Goal: Task Accomplishment & Management: Manage account settings

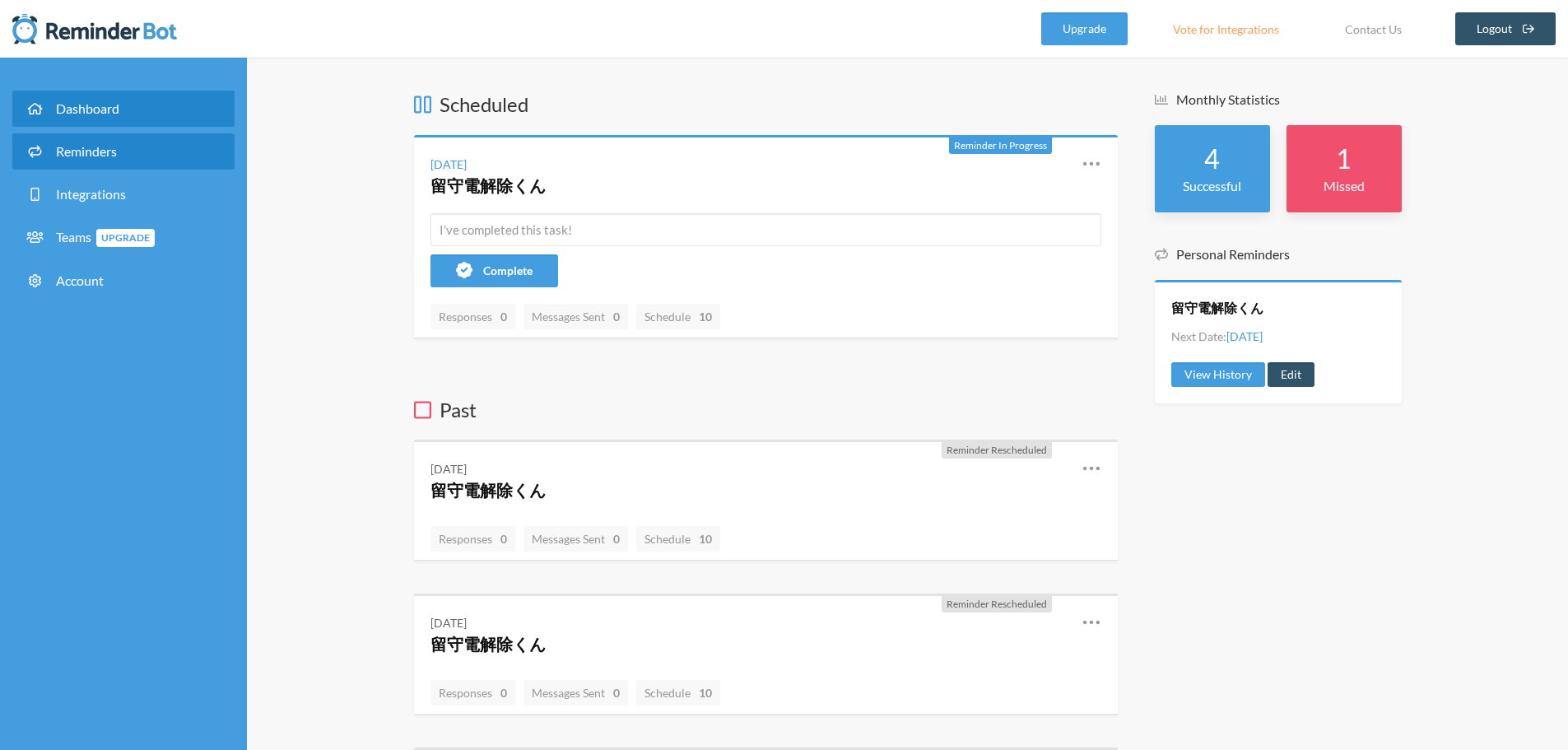
click at [121, 158] on link "Reminders" at bounding box center [124, 151] width 222 height 36
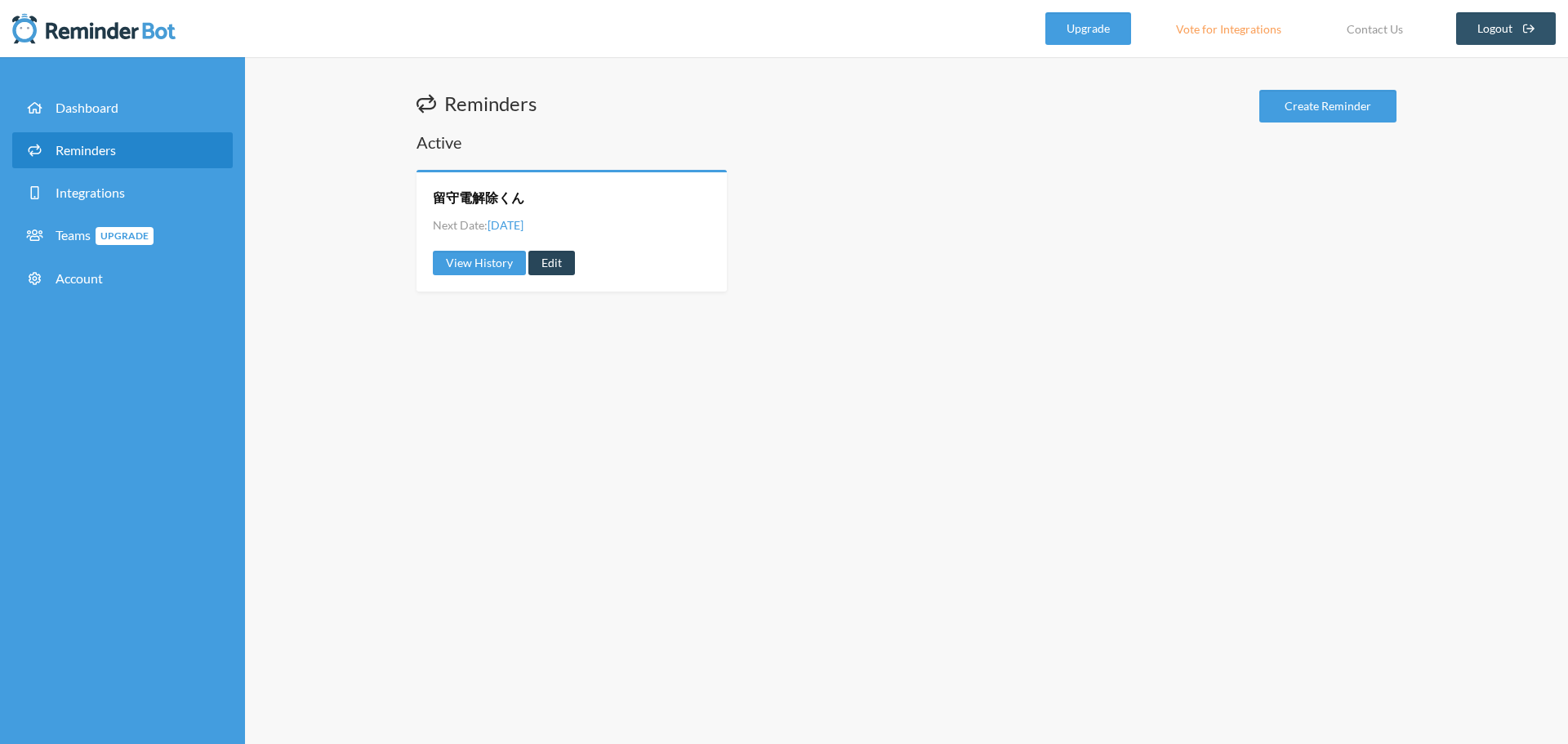
click at [553, 264] on link "Edit" at bounding box center [551, 263] width 46 height 25
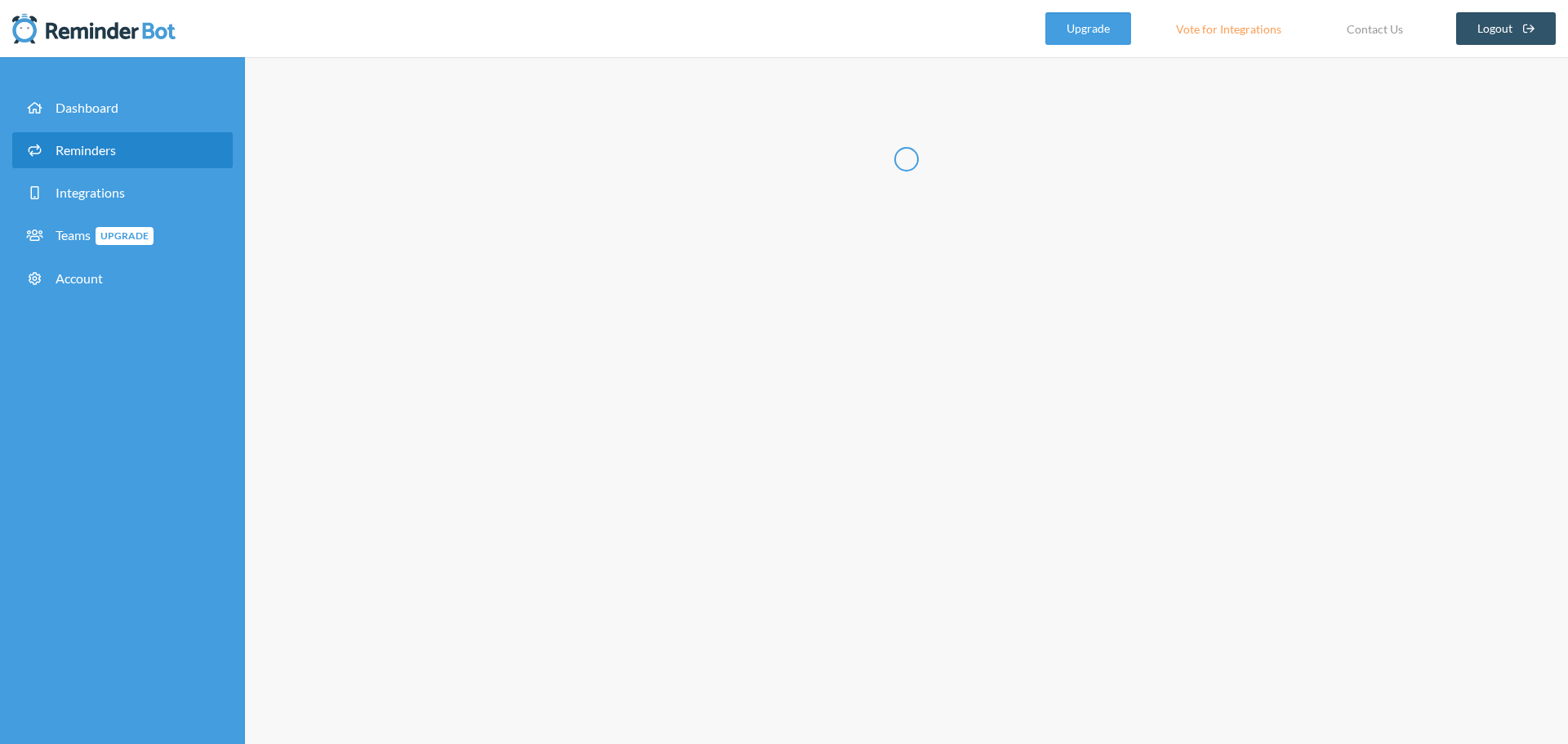
radio input "false"
radio input "true"
type input "留守電解除くん"
checkbox input "true"
select select "09:00:00"
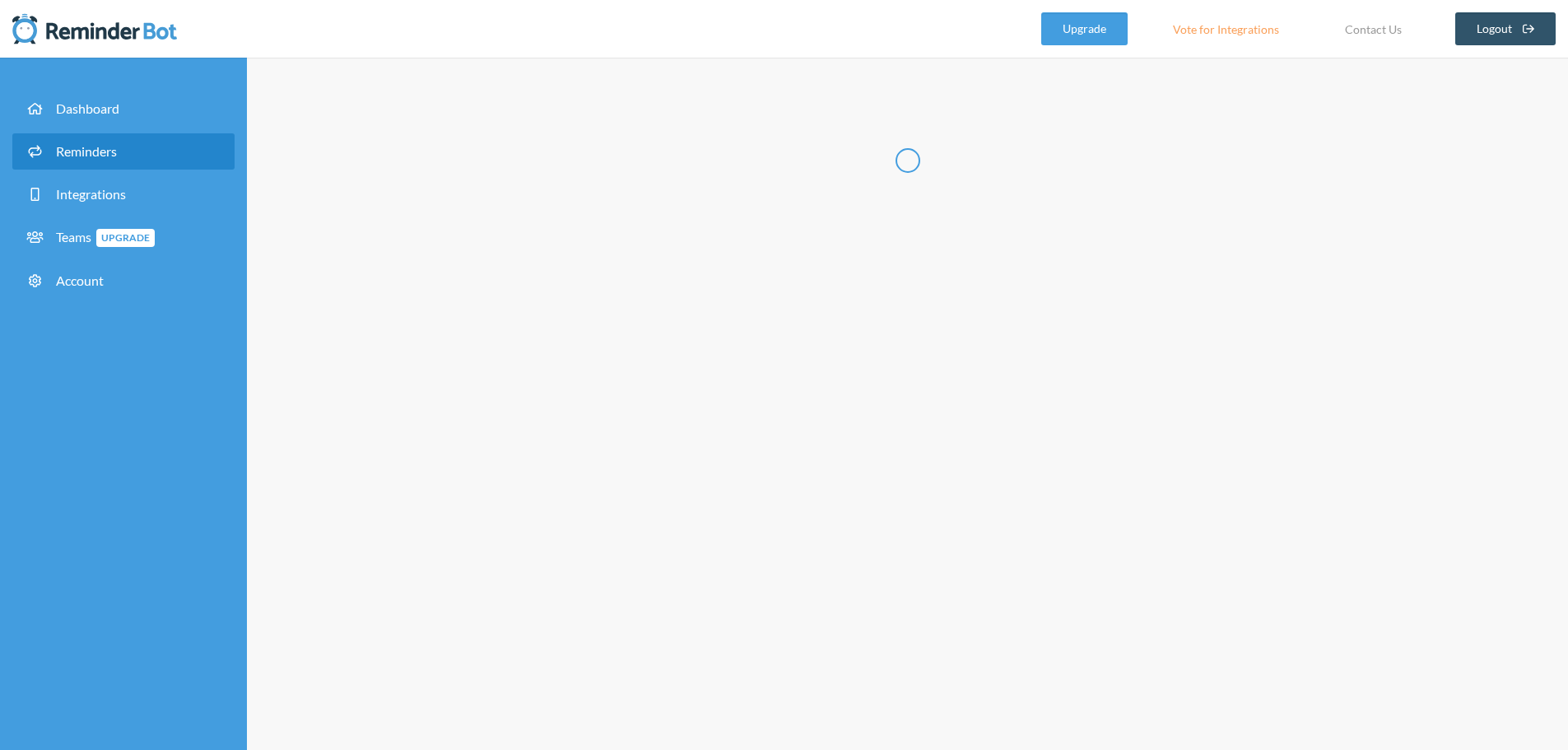
select select "09:15:00"
select select "spaces/AAQAdQxCQy8"
select select "09:15:00"
select select "09:30:00"
select select "spaces/AAQAdQxCQy8"
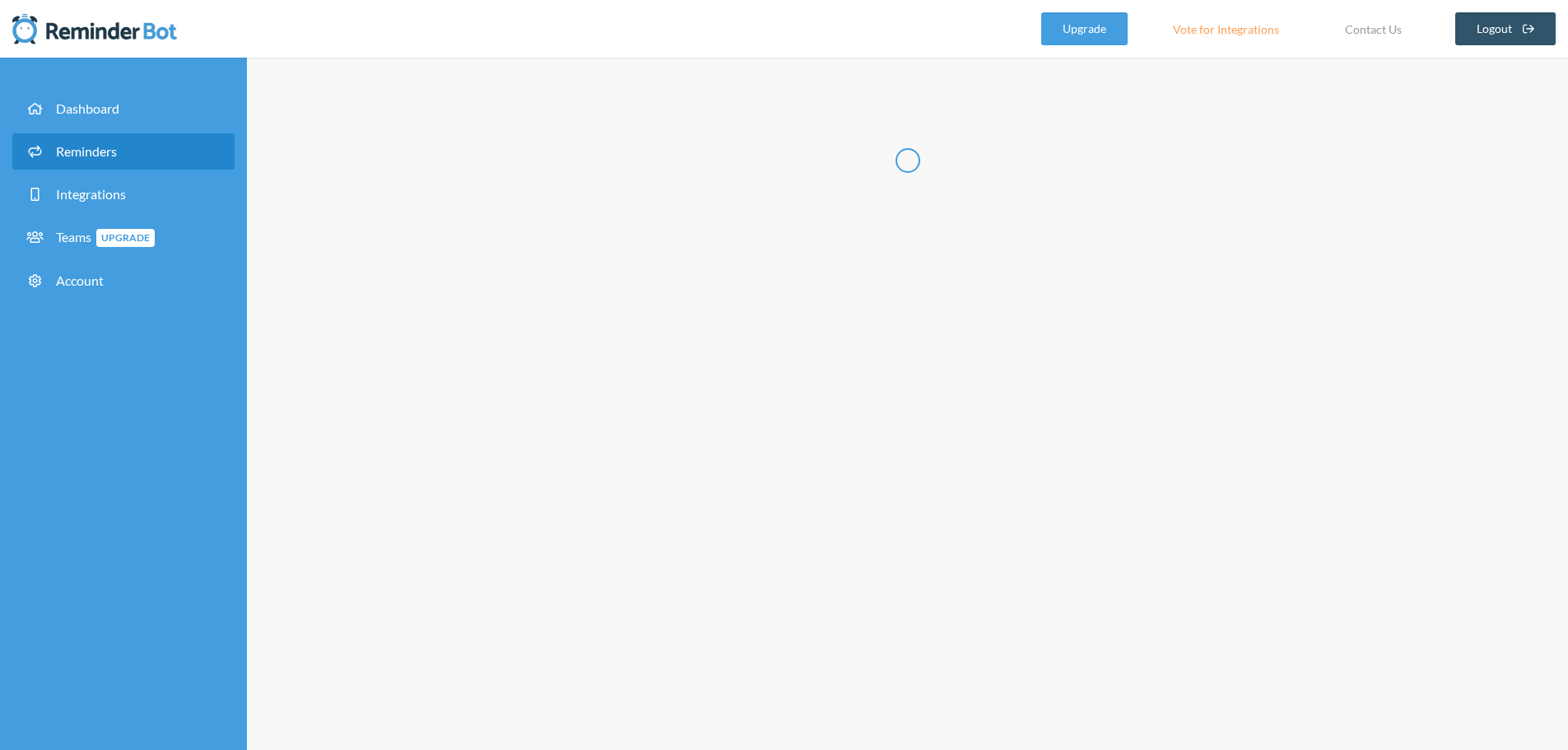
select select "09:30:00"
select select "09:45:00"
select select "spaces/AAQAdQxCQy8"
select select "09:45:00"
select select "10:00:00"
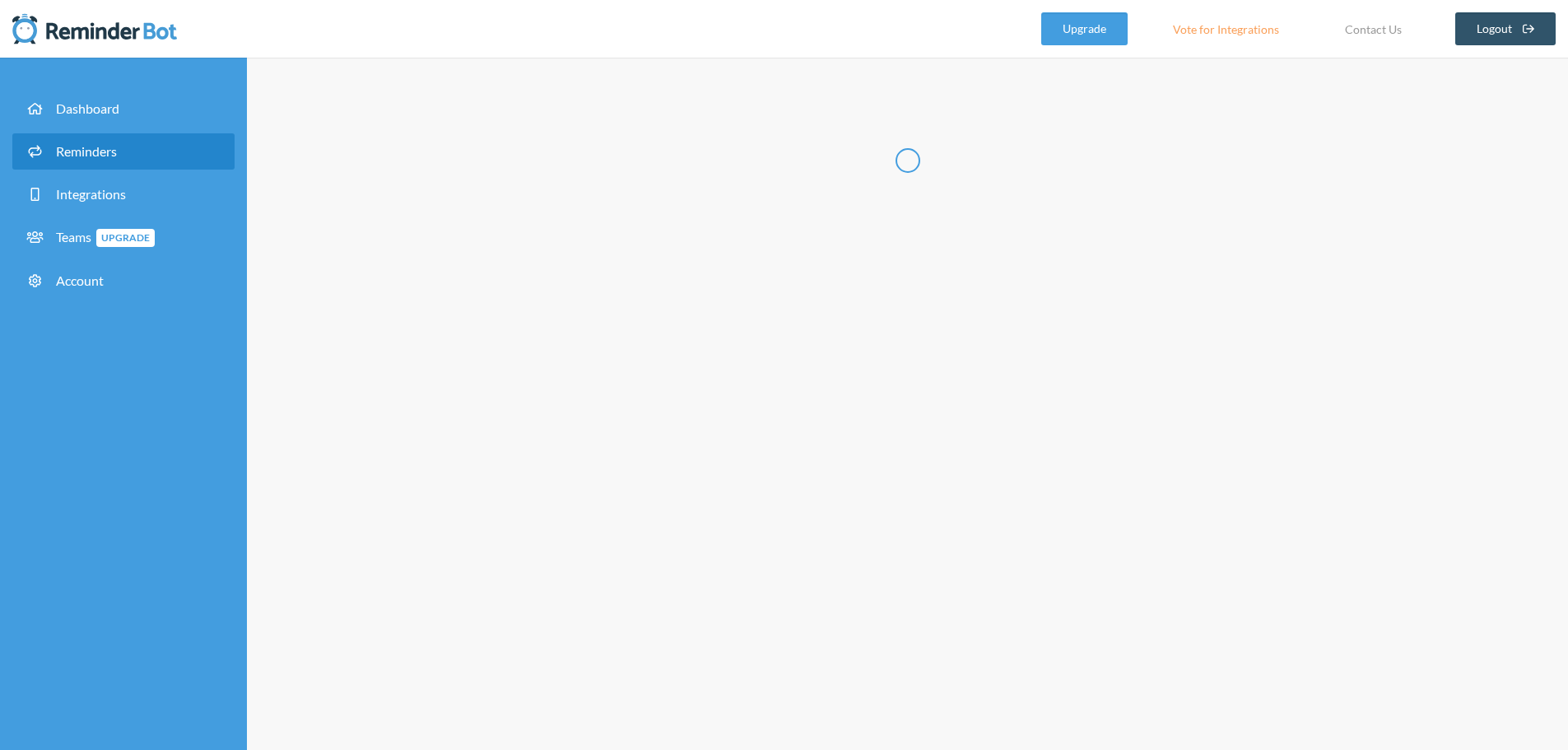
select select "spaces/AAQAdQxCQy8"
select select "10:00:00"
select select "10:15:00"
select select "spaces/AAQAdQxCQy8"
select select "11:00:00"
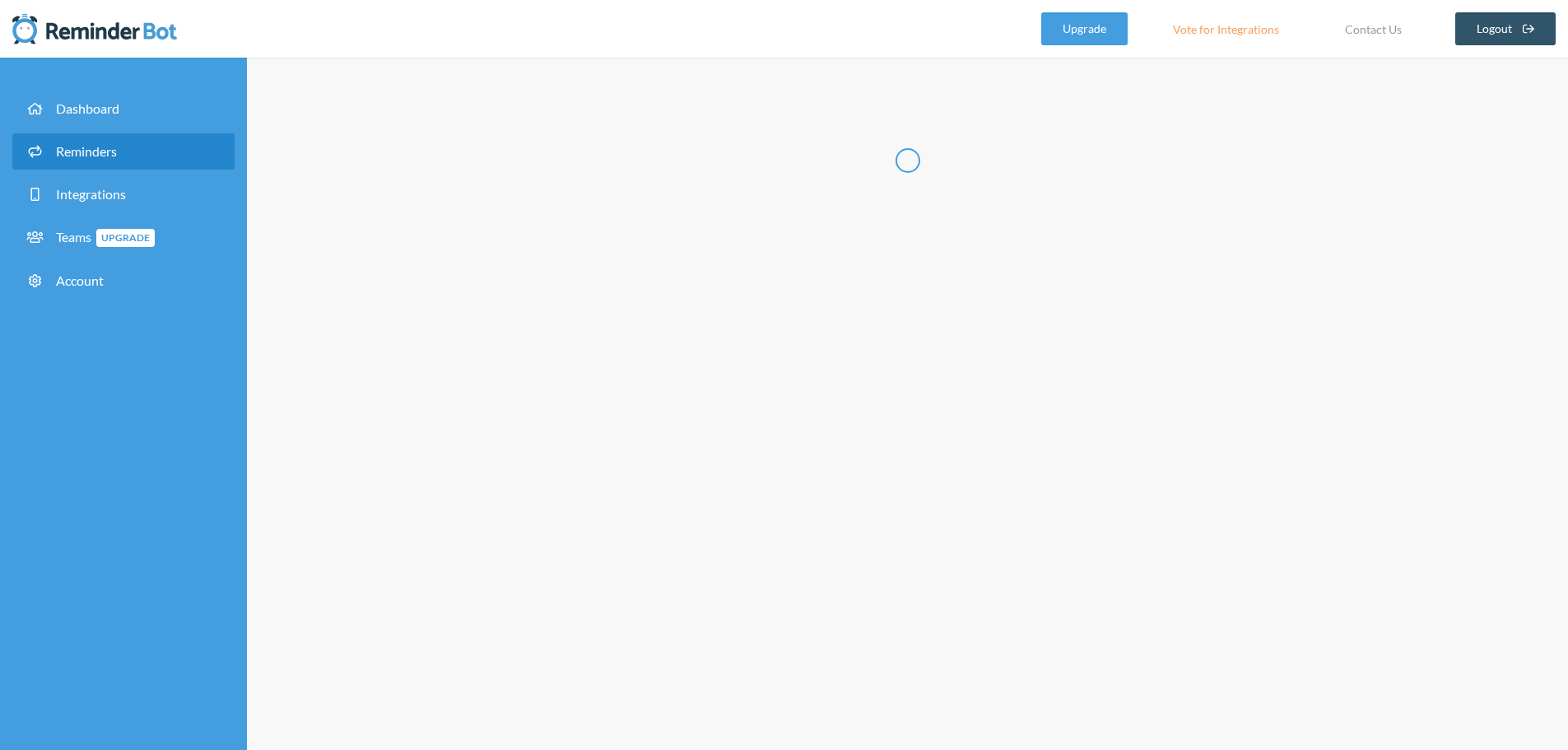
select select "11:15:00"
select select "spaces/AAQAdQxCQy8"
select select "12:30:00"
select select "12:45:00"
select select "spaces/AAQAdQxCQy8"
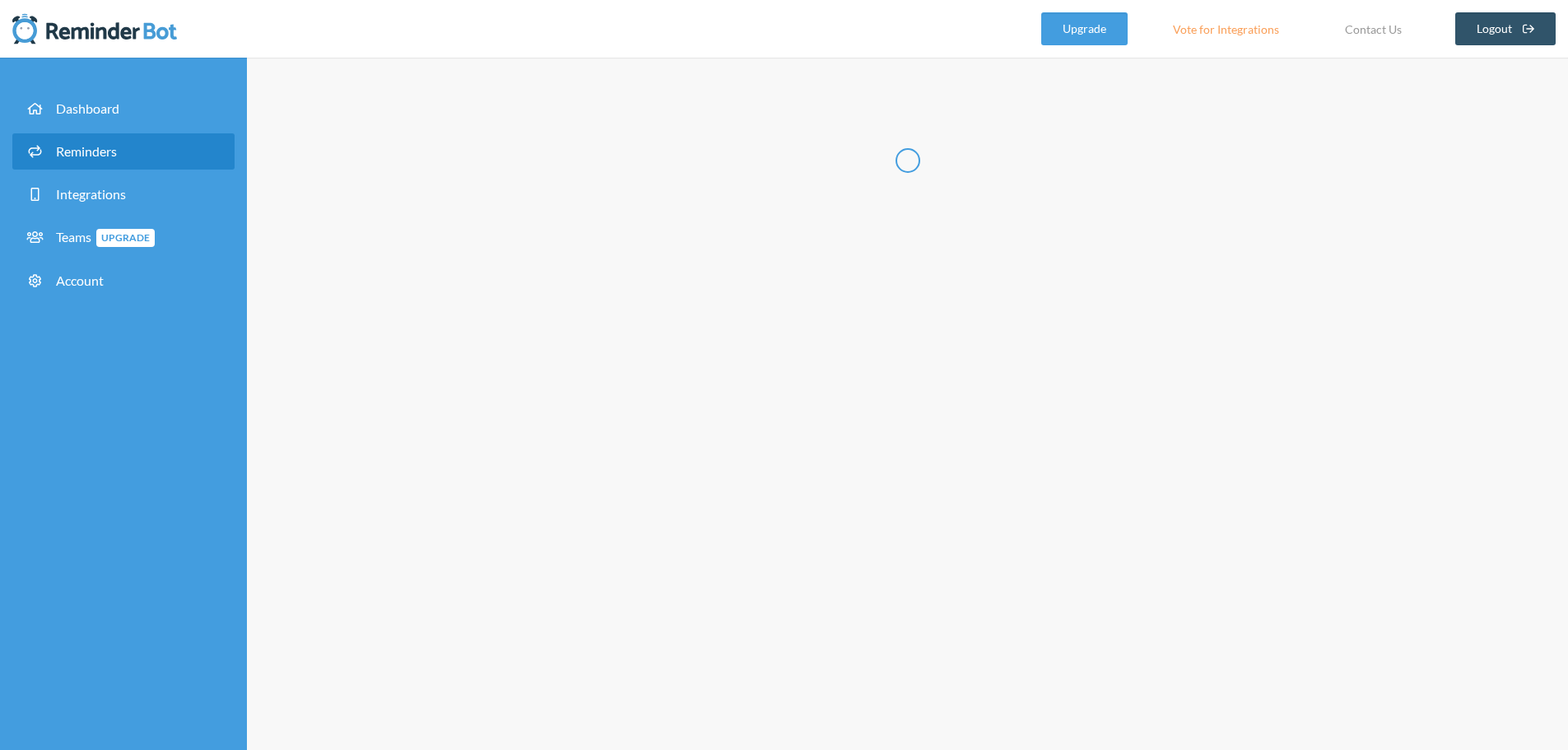
select select "14:30:00"
select select "14:45:00"
select select "spaces/AAQAdQxCQy8"
select select "16:30:00"
select select "16:45:00"
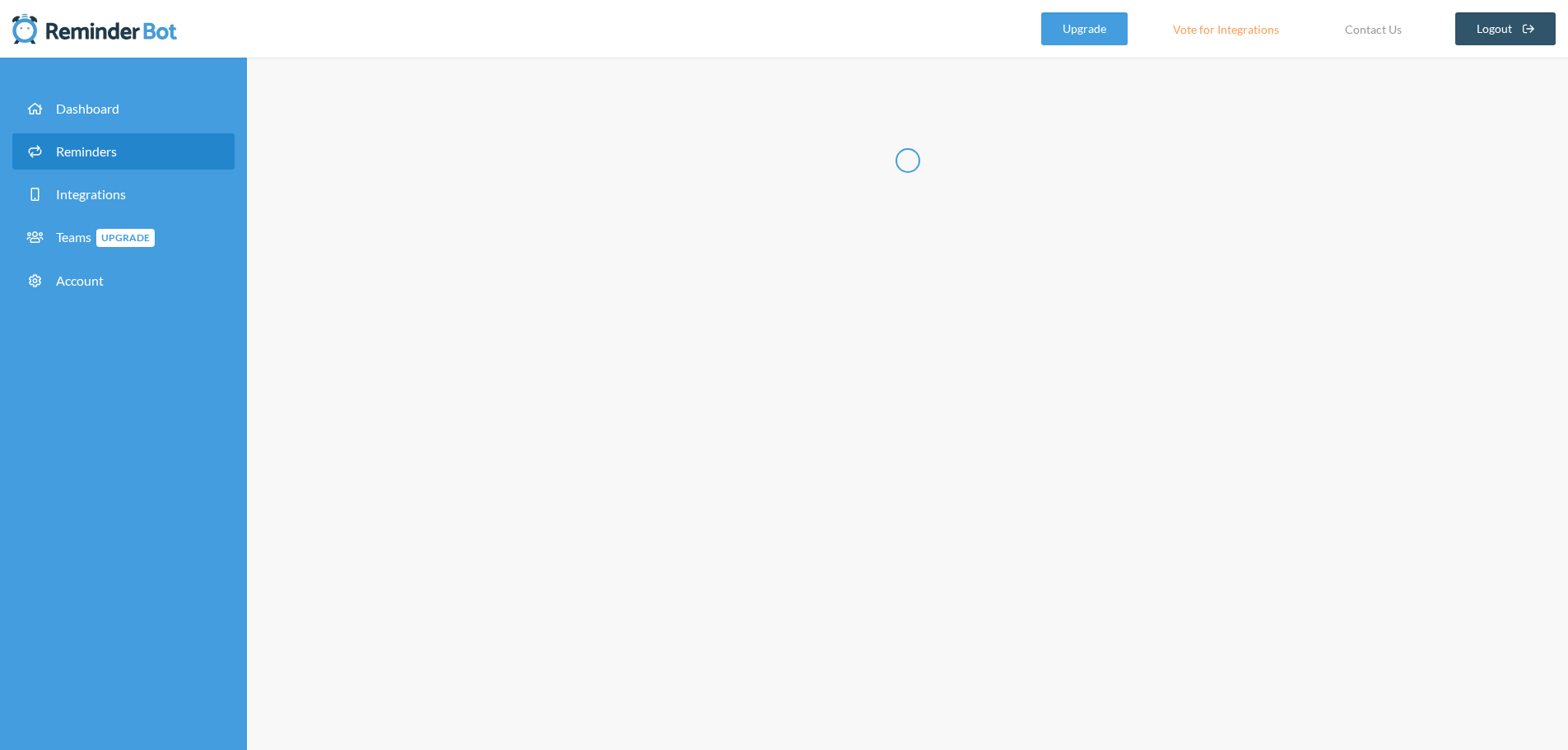
select select "spaces/AAQAdQxCQy8"
select select "18:30:00"
select select "18:45:00"
select select "spaces/AAQAdQxCQy8"
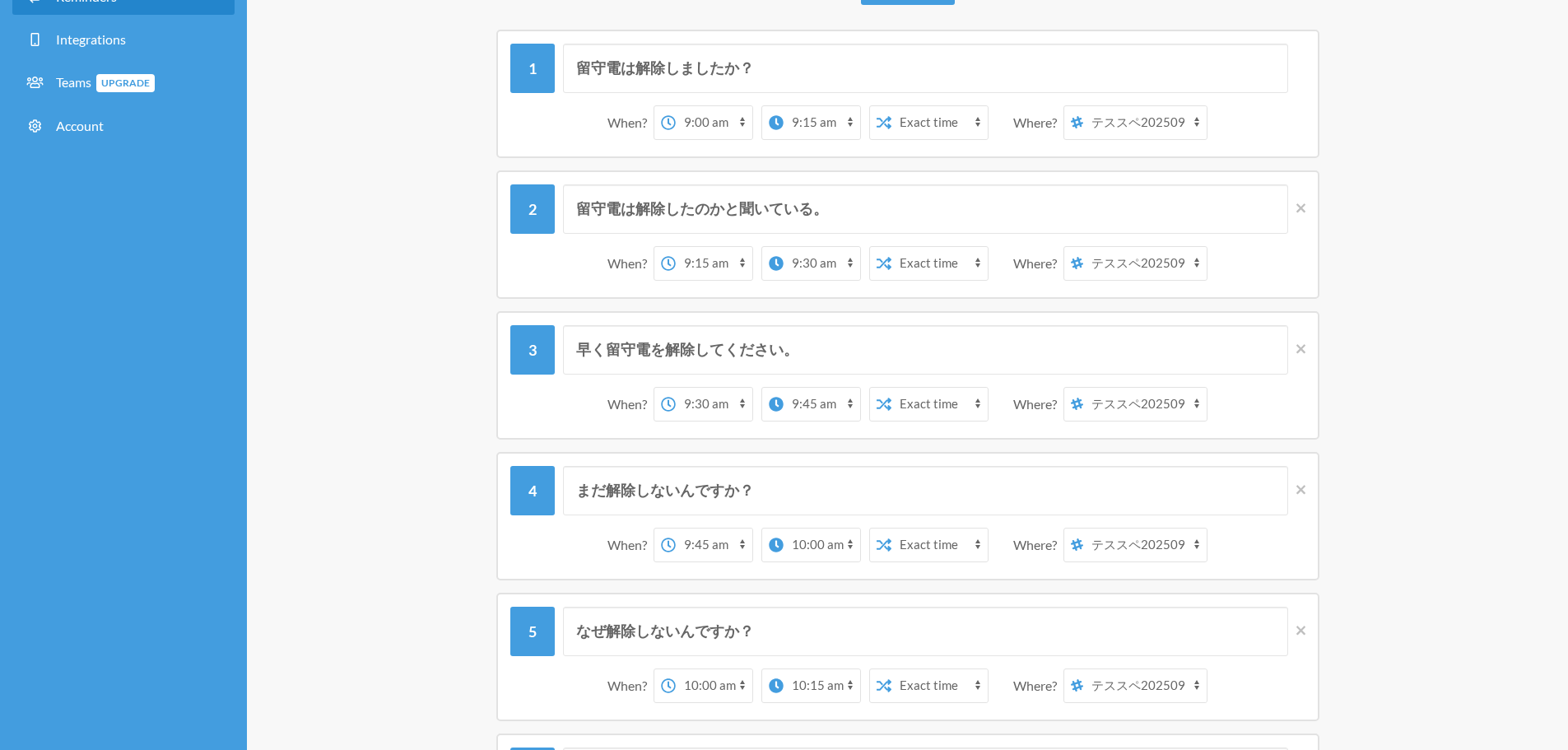
scroll to position [165, 0]
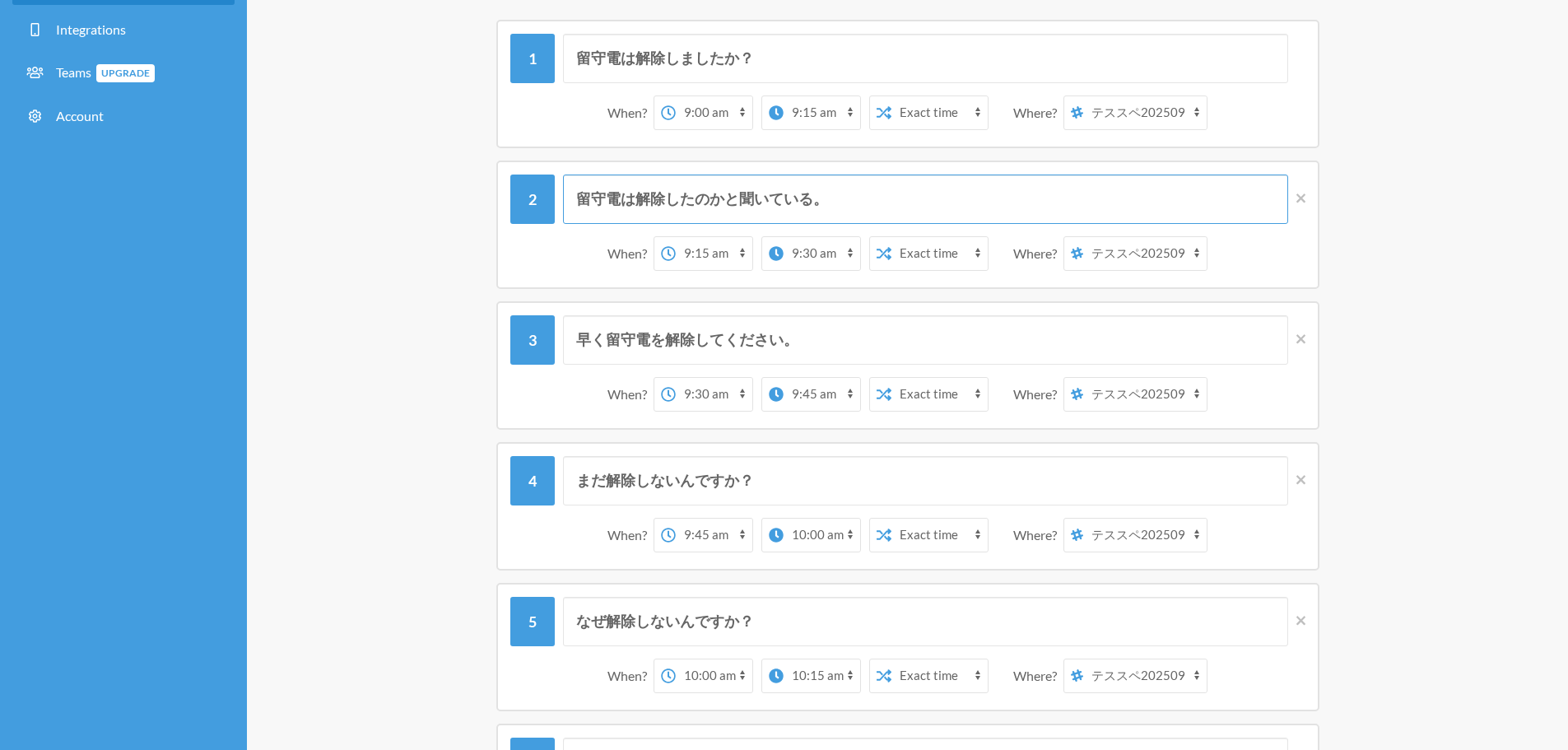
drag, startPoint x: 637, startPoint y: 207, endPoint x: 619, endPoint y: 209, distance: 18.1
click at [619, 209] on input "留守電は解除したのかと聞いている。" at bounding box center [925, 199] width 725 height 49
click at [440, 283] on div "留守電は解除したのかと聞いている。 When? 12:00 am 12:15 am 12:30 am 12:45 am 1:00 am 1:15 am 1:3…" at bounding box center [908, 224] width 988 height 128
drag, startPoint x: 787, startPoint y: 198, endPoint x: 826, endPoint y: 200, distance: 39.1
click at [826, 200] on input "留守電は解除したのかと聞いている。" at bounding box center [925, 199] width 725 height 49
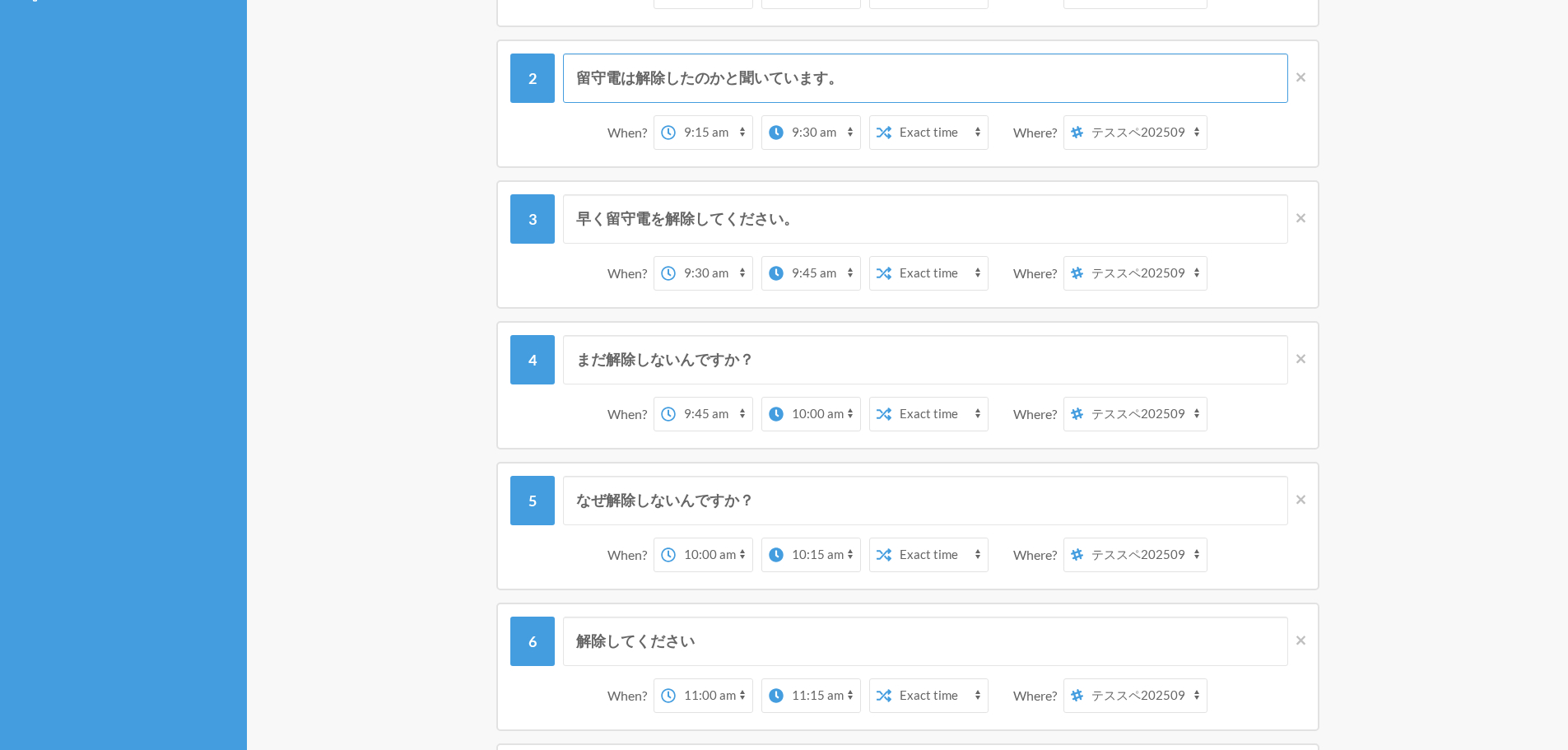
scroll to position [494, 0]
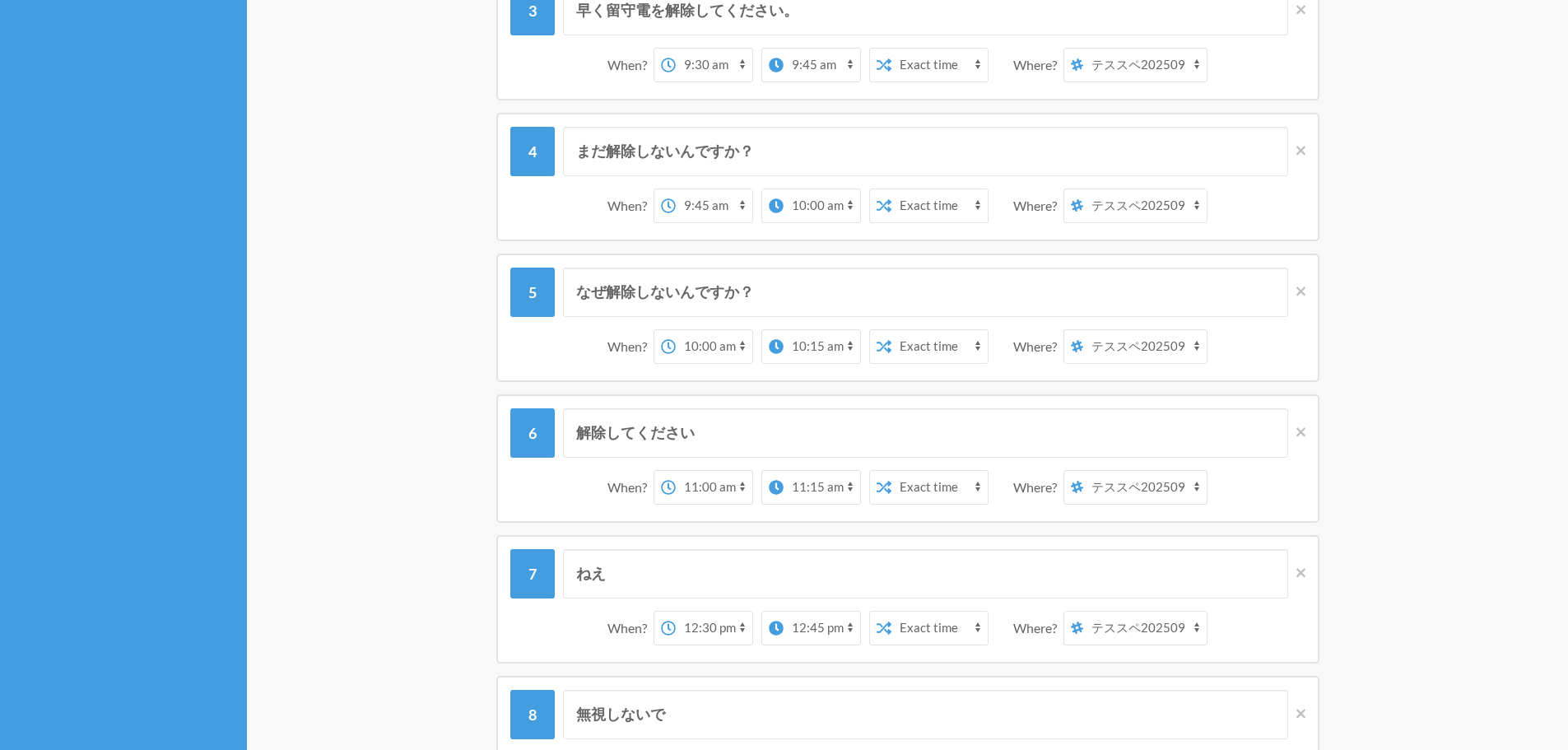
type input "留守電は解除したのかと聞いています。"
click at [1148, 345] on select "[PERSON_NAME] テススペ202509" at bounding box center [1145, 346] width 124 height 33
click at [1389, 362] on div "なぜ解除しないんですか？ When? 12:00 am 12:15 am 12:30 am 12:45 am 1:00 am 1:15 am 1:30 am …" at bounding box center [908, 317] width 988 height 128
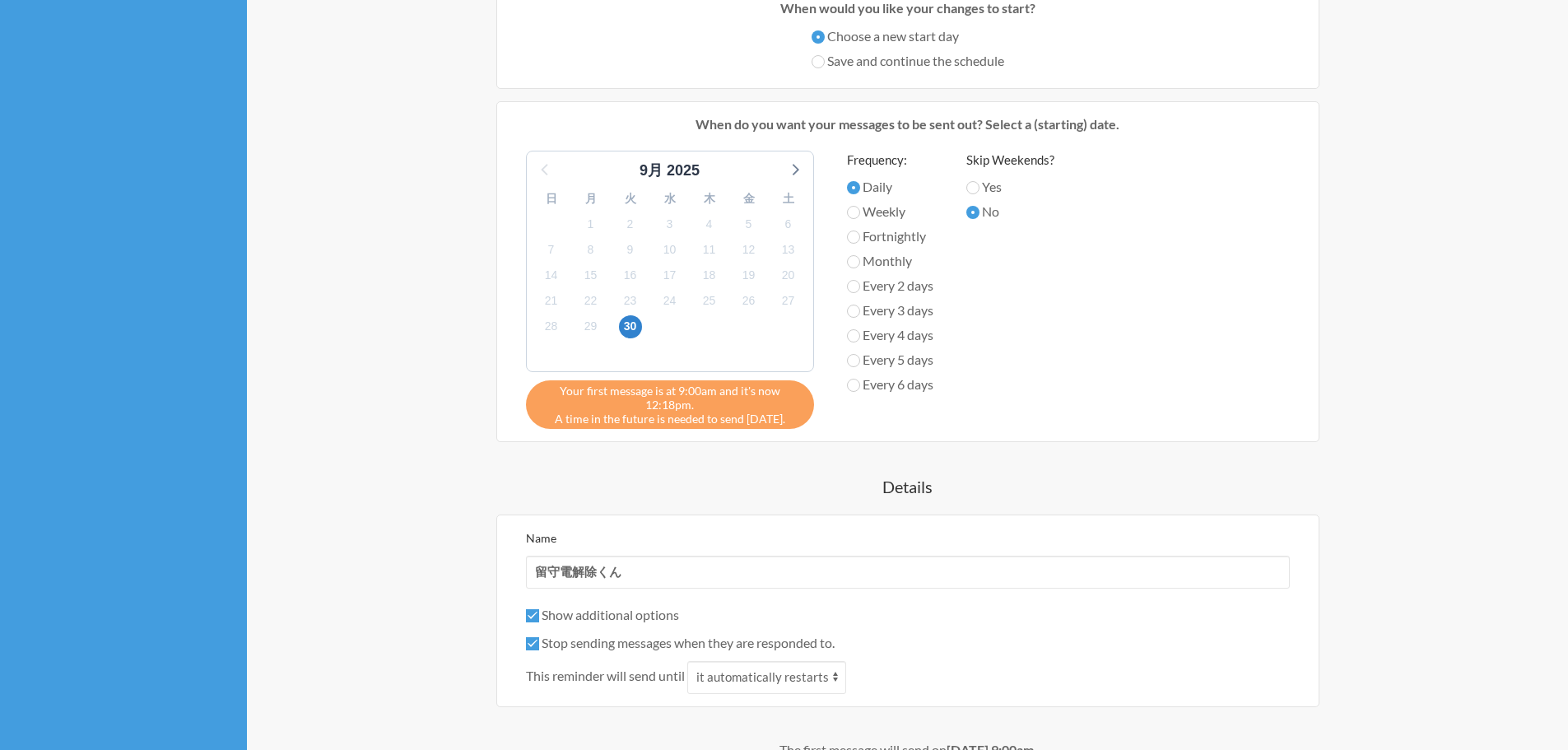
scroll to position [1976, 0]
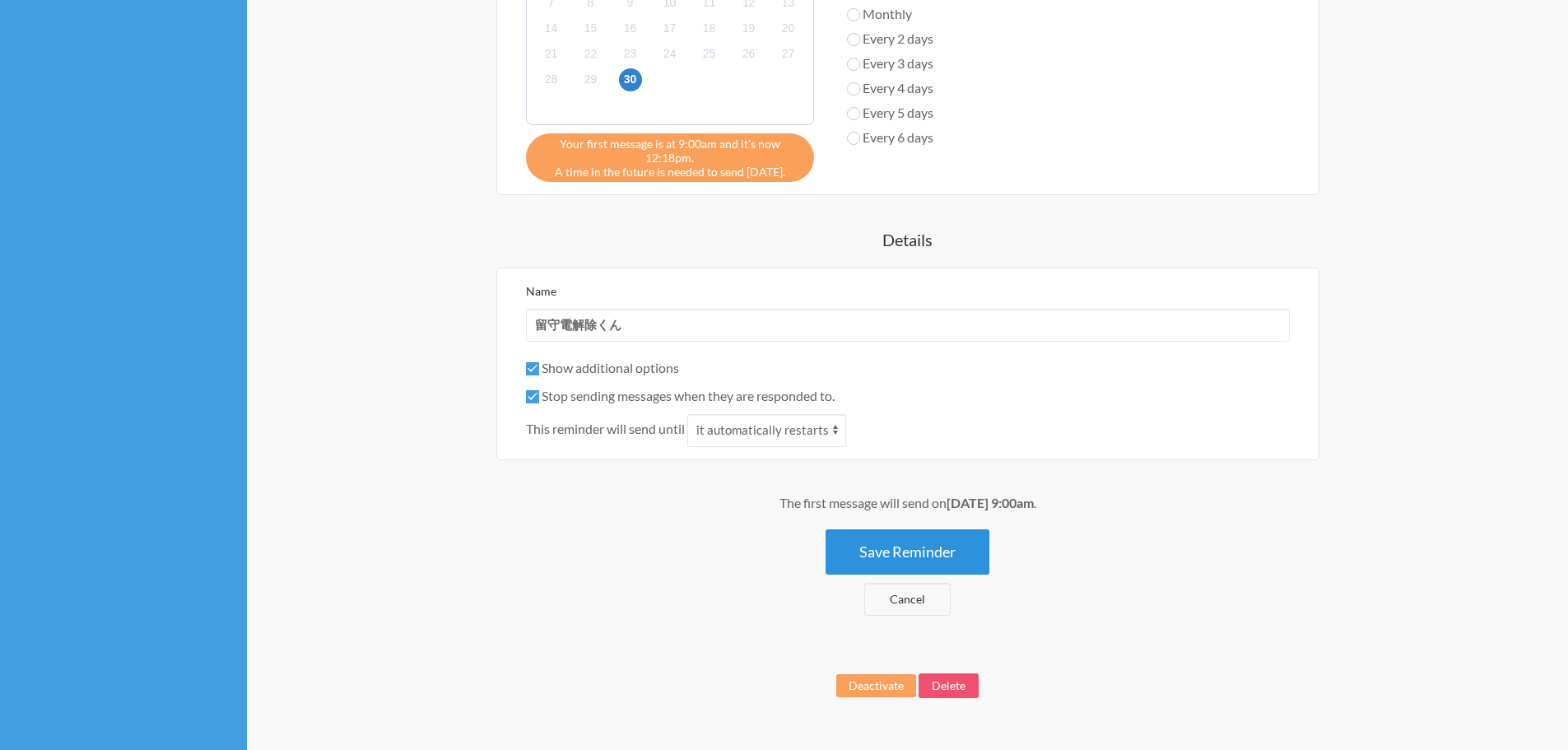
click at [955, 545] on button "Save Reminder" at bounding box center [908, 551] width 164 height 46
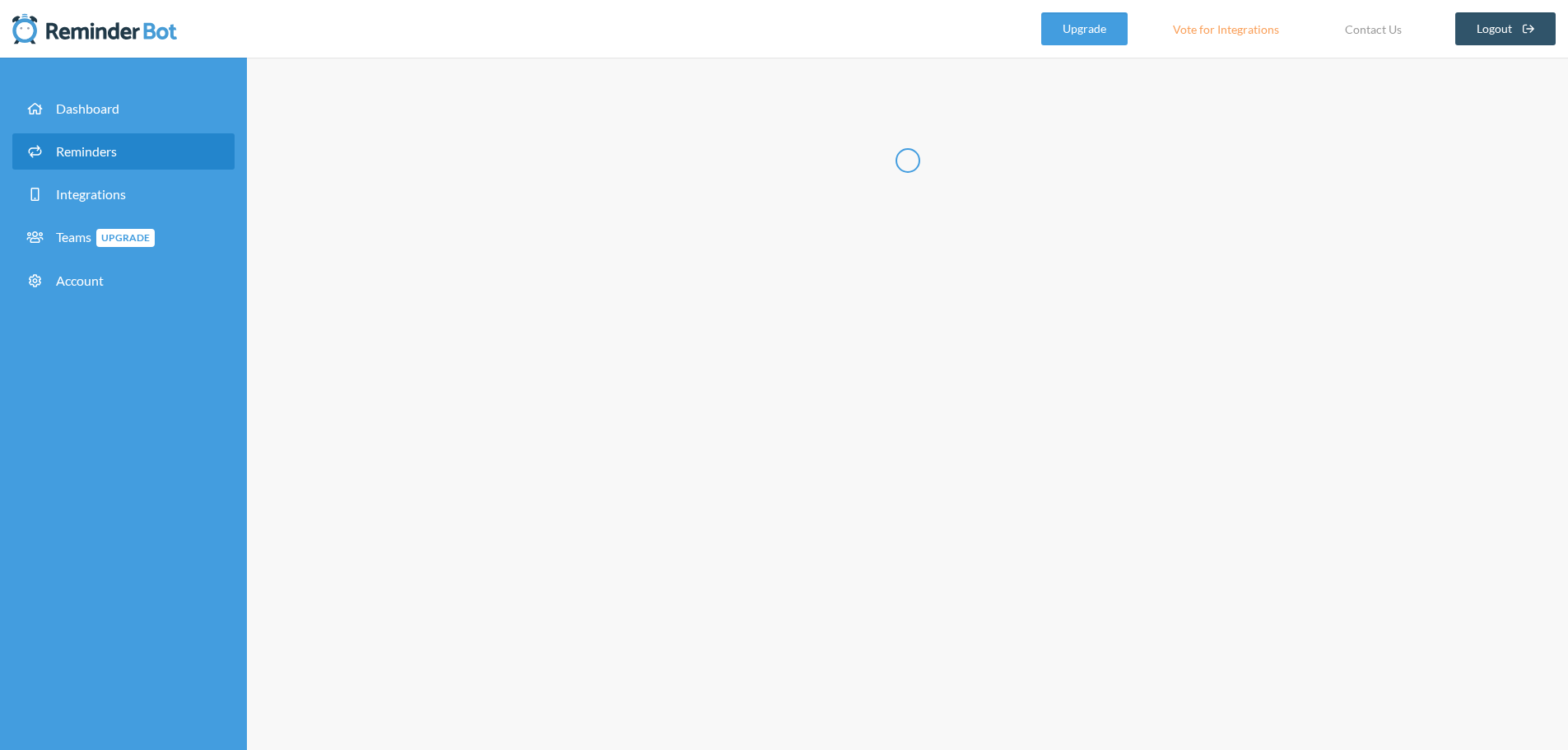
scroll to position [0, 0]
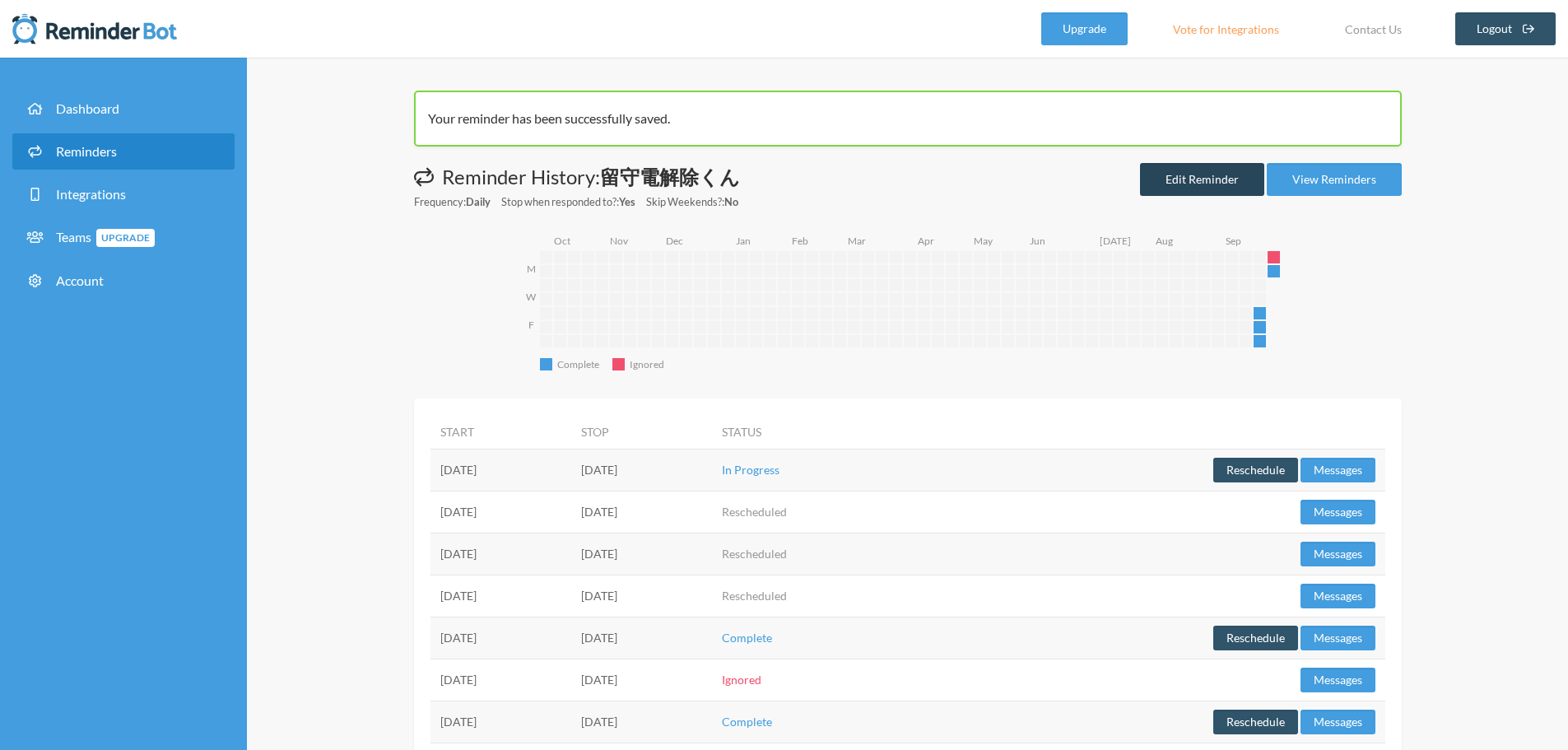
click at [1163, 173] on link "Edit Reminder" at bounding box center [1202, 179] width 124 height 33
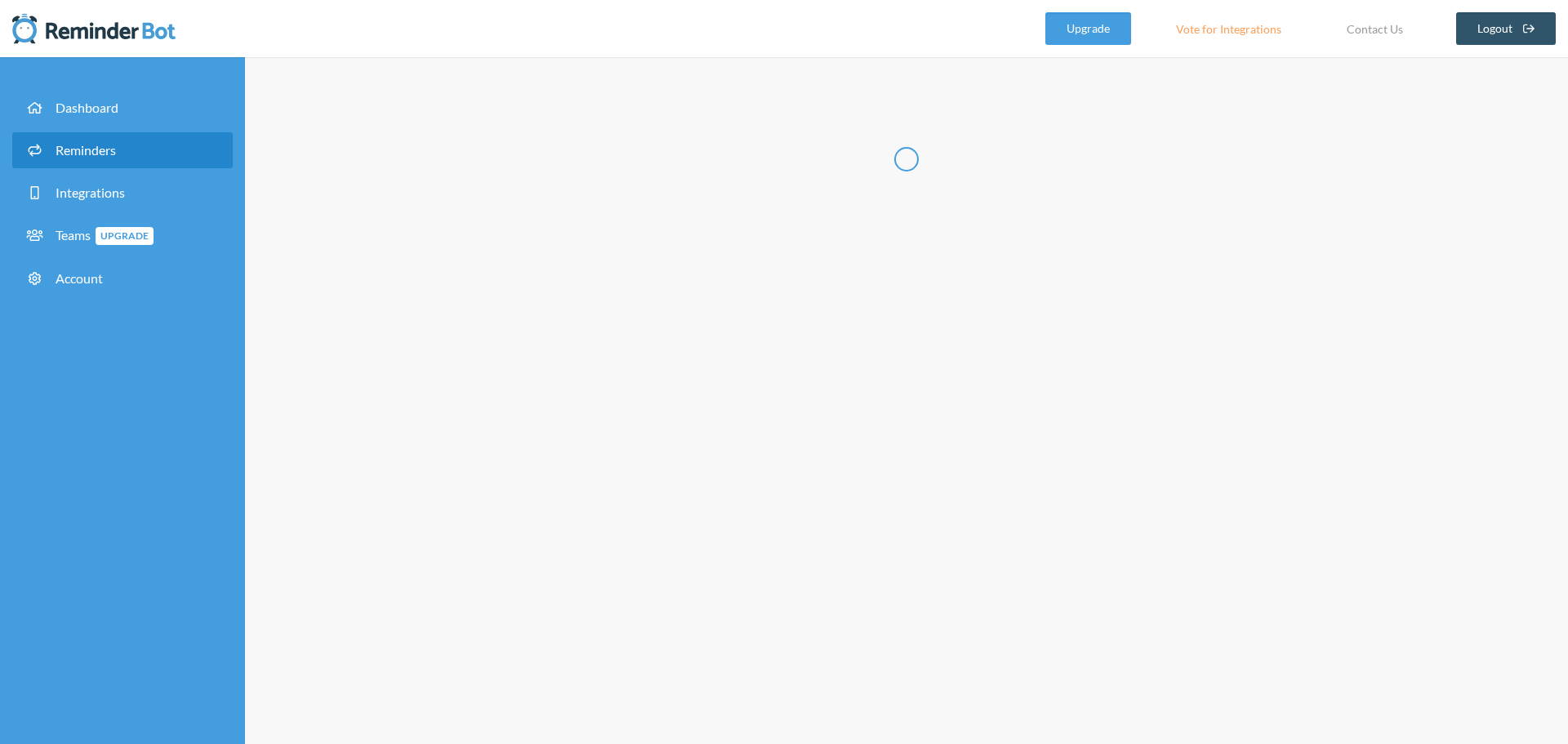
radio input "false"
radio input "true"
type input "留守電解除くん"
checkbox input "true"
select select "09:00:00"
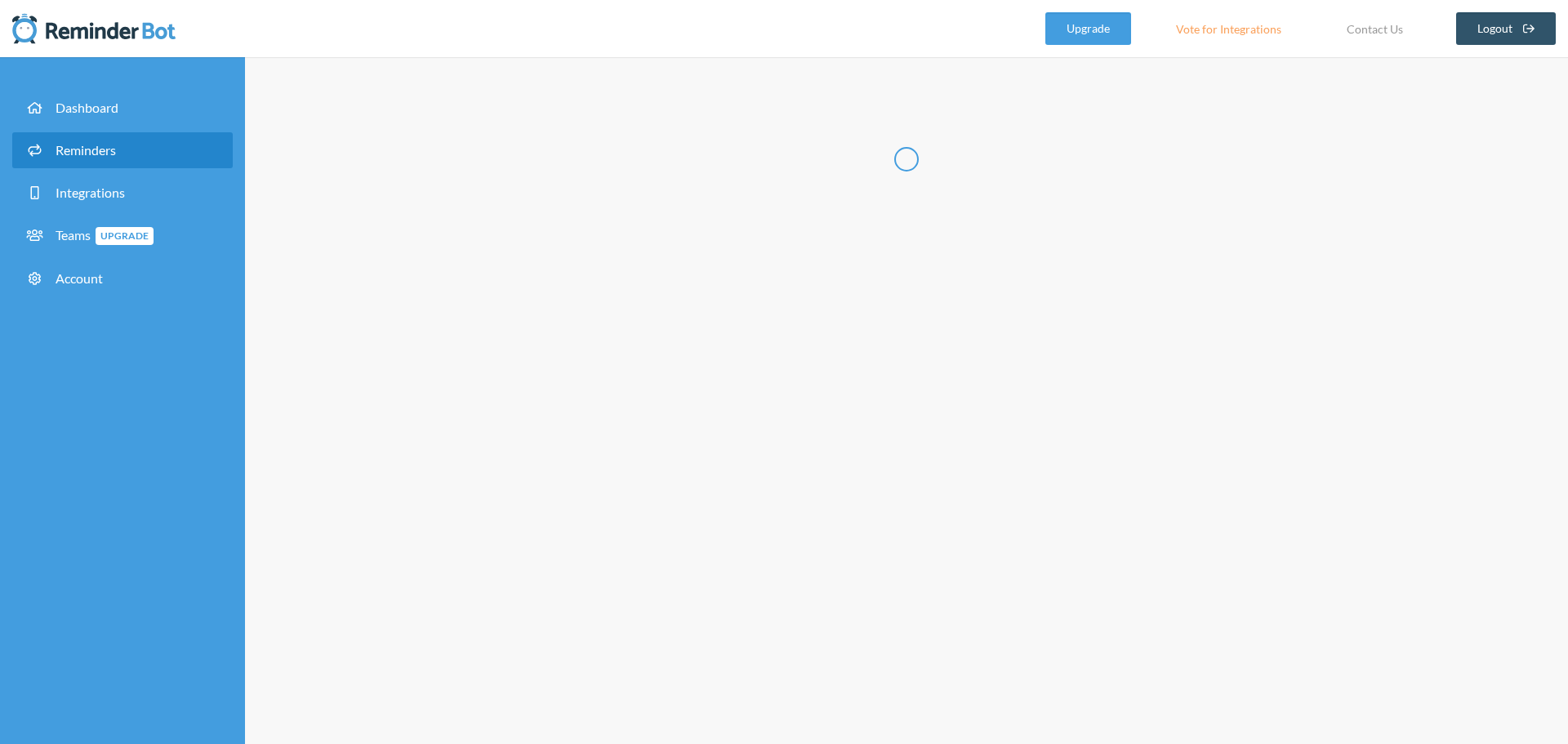
select select "09:15:00"
select select "spaces/AAQAdQxCQy8"
select select "09:15:00"
select select "09:30:00"
select select "spaces/AAQAdQxCQy8"
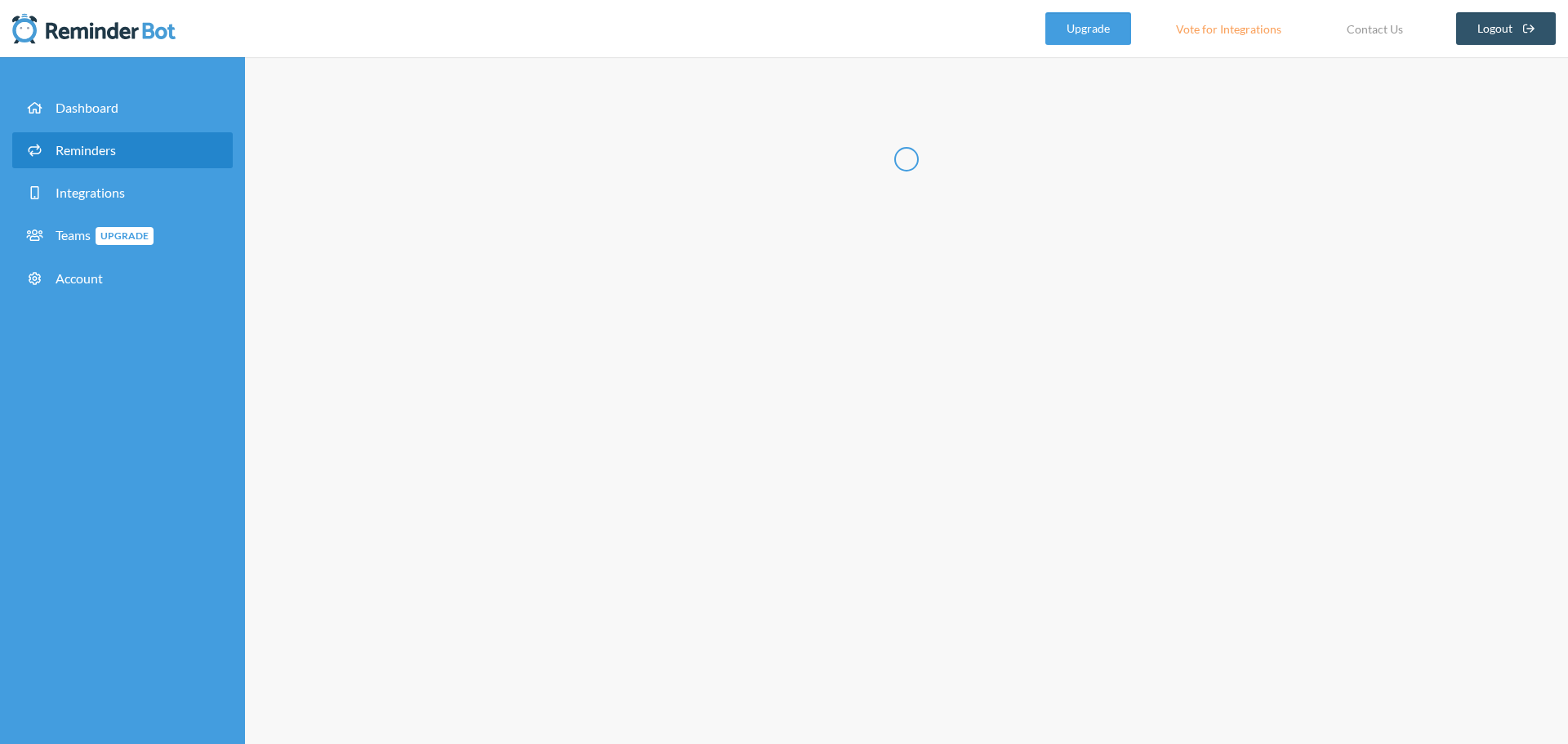
select select "09:30:00"
select select "09:45:00"
select select "spaces/AAQAdQxCQy8"
select select "09:45:00"
select select "10:00:00"
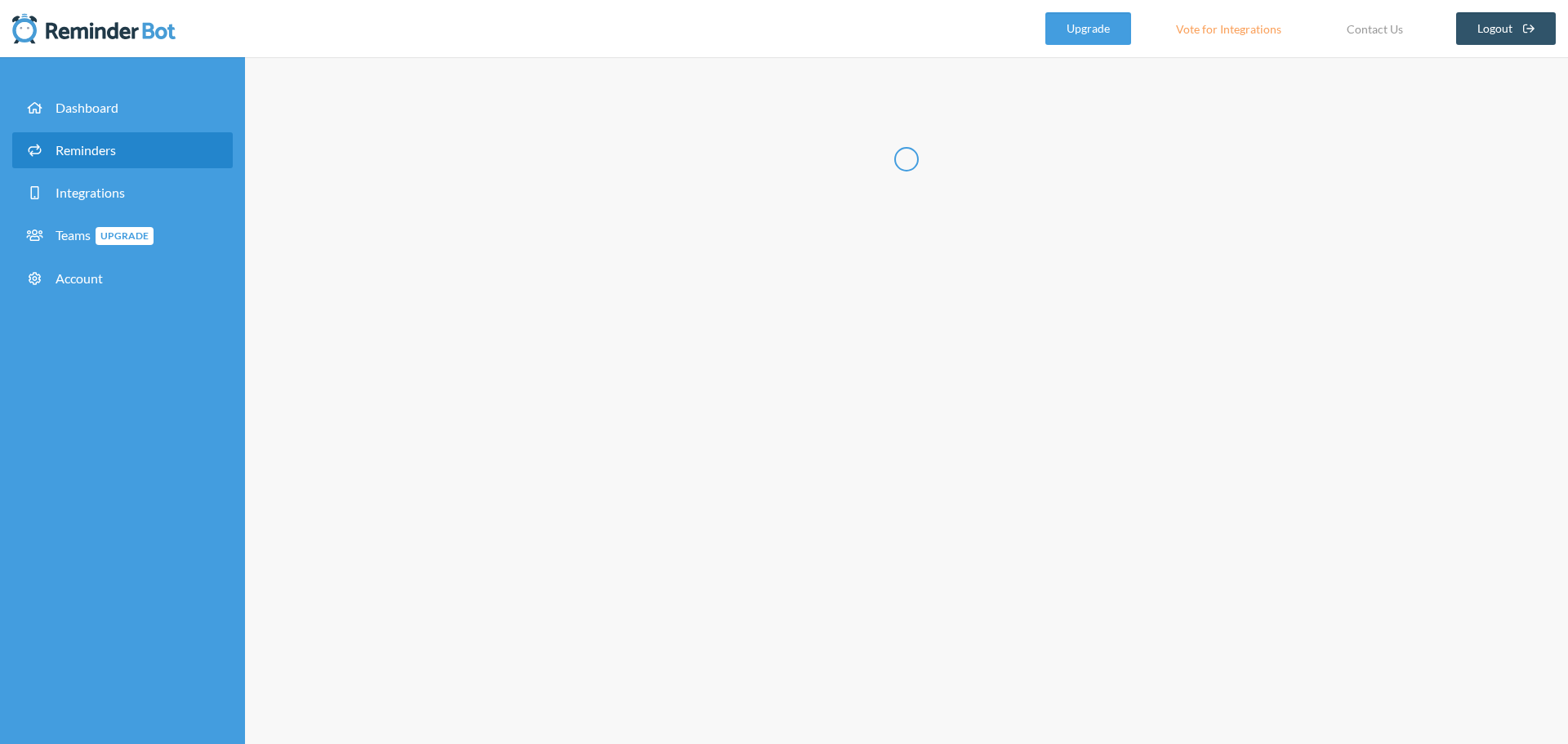
select select "spaces/AAQAdQxCQy8"
select select "10:00:00"
select select "10:15:00"
select select "spaces/AAQAdQxCQy8"
select select "11:00:00"
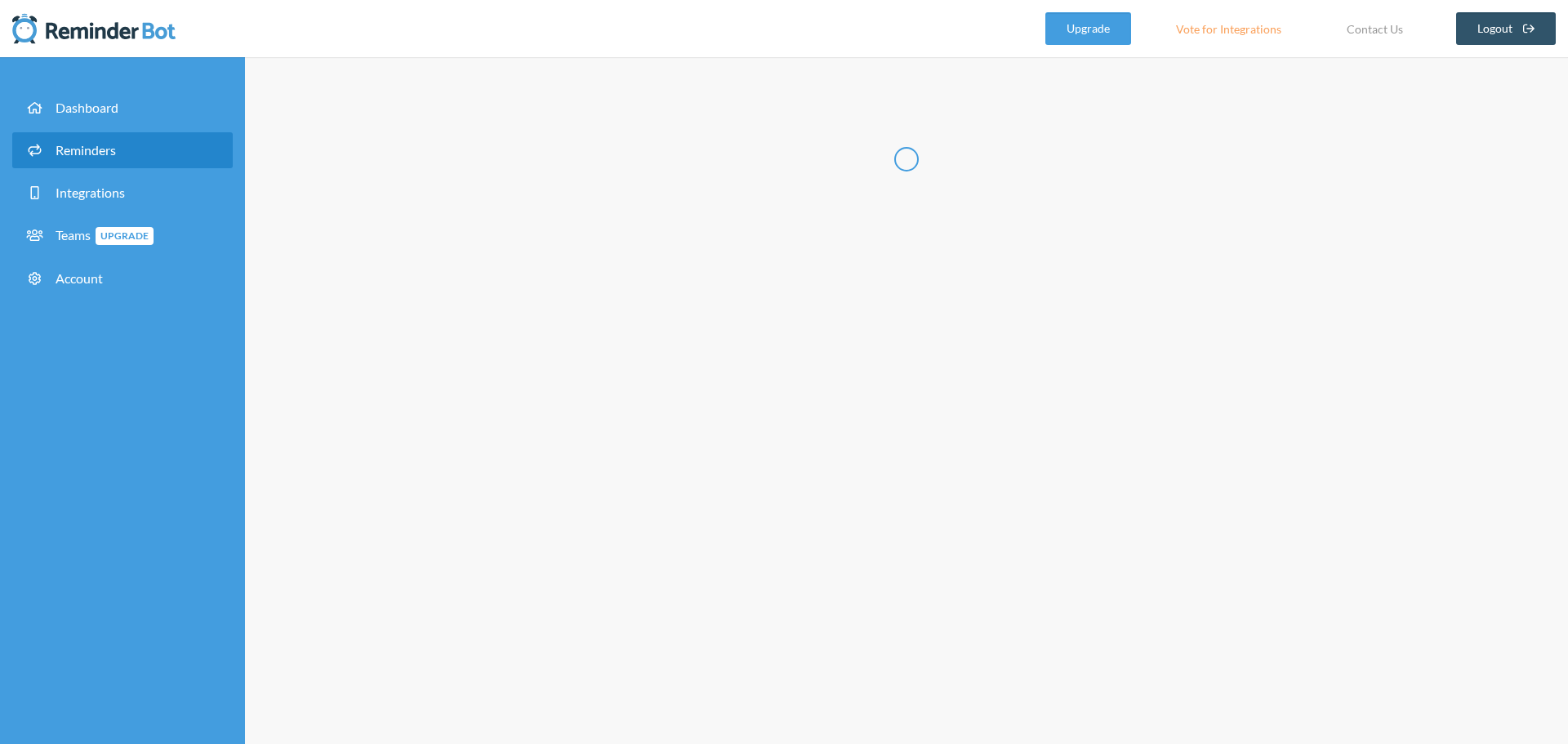
select select "11:15:00"
select select "spaces/AAQAdQxCQy8"
select select "12:30:00"
select select "12:45:00"
select select "spaces/AAQAdQxCQy8"
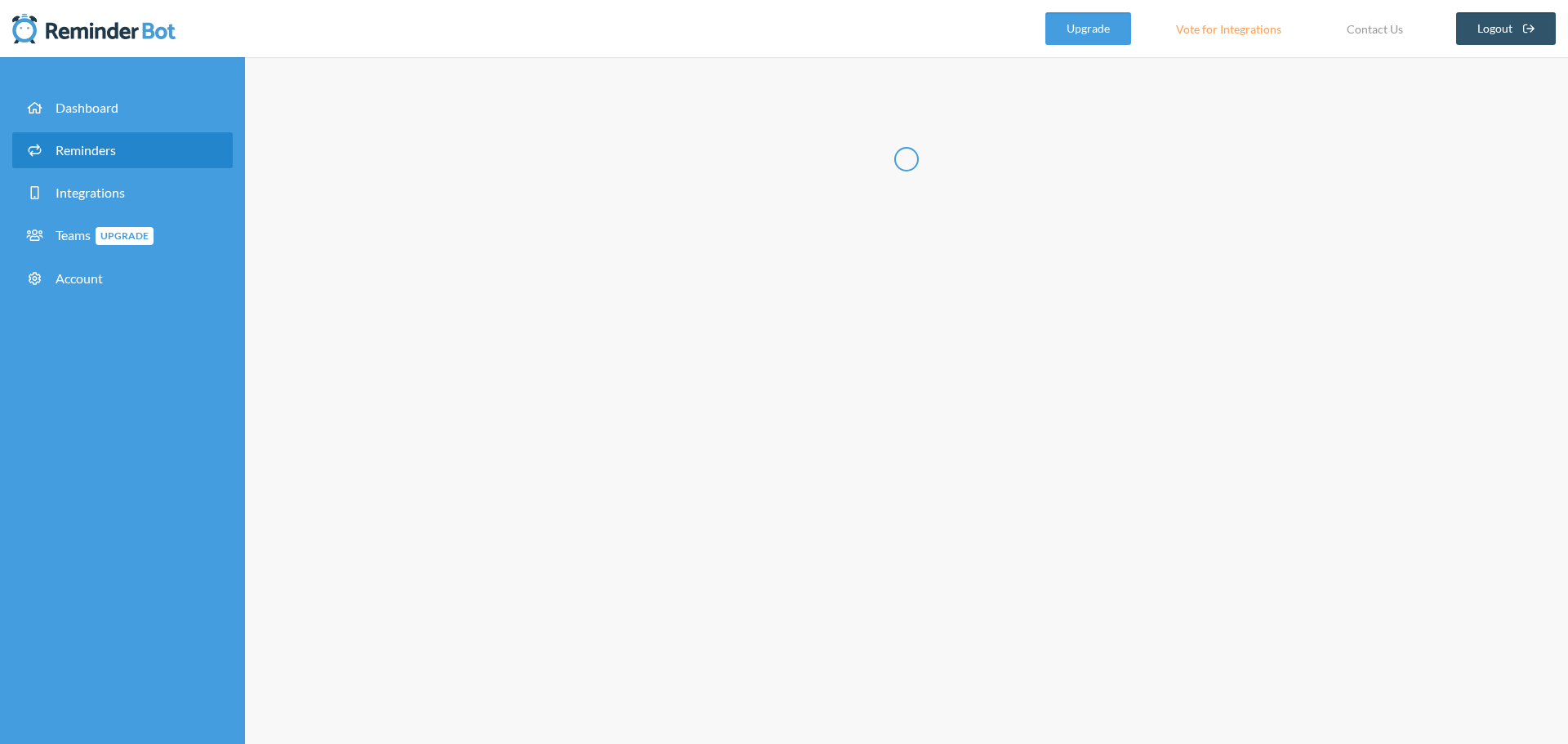
select select "14:30:00"
select select "14:45:00"
select select "spaces/AAQAdQxCQy8"
select select "16:30:00"
select select "16:45:00"
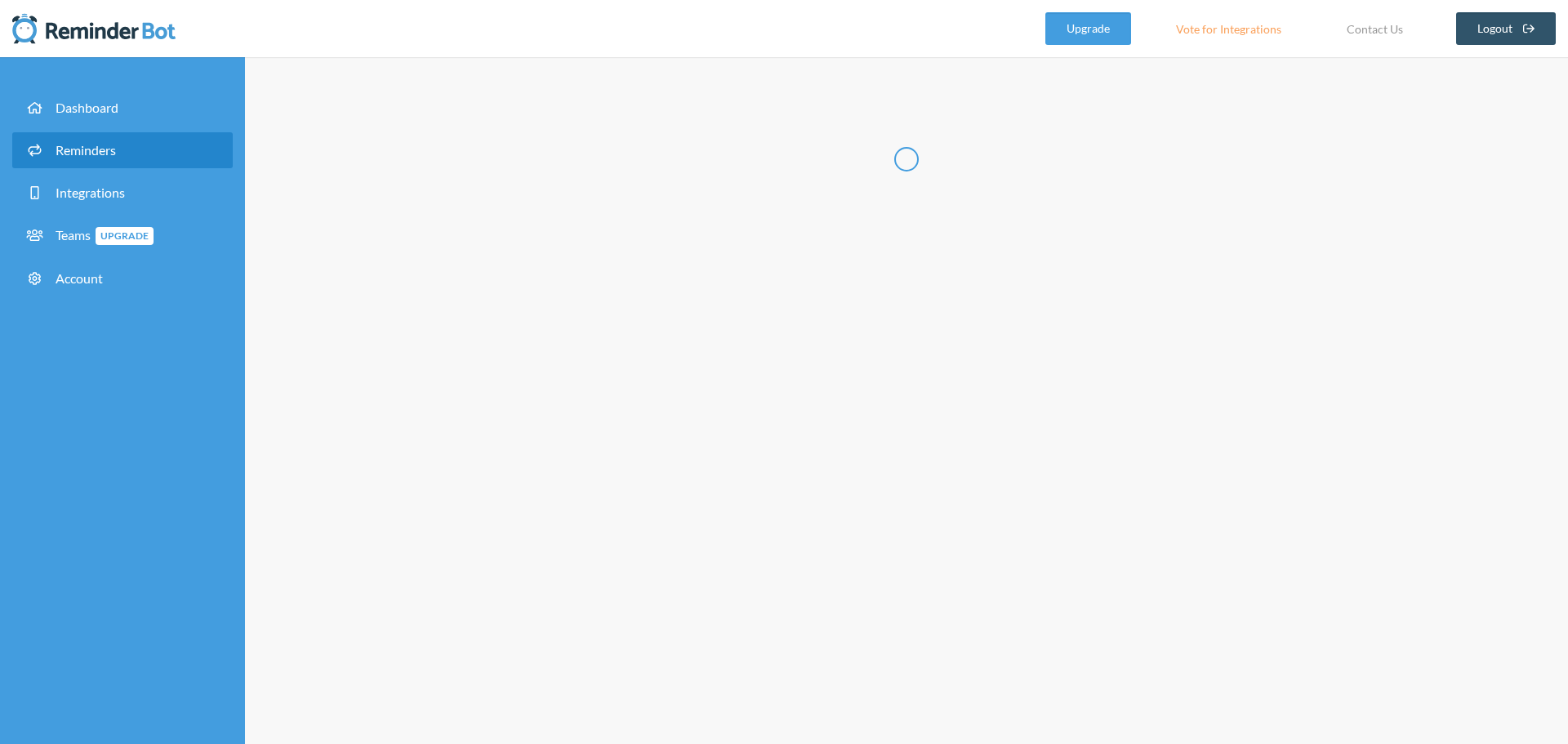
select select "spaces/AAQAdQxCQy8"
select select "18:30:00"
select select "18:45:00"
select select "spaces/AAQAdQxCQy8"
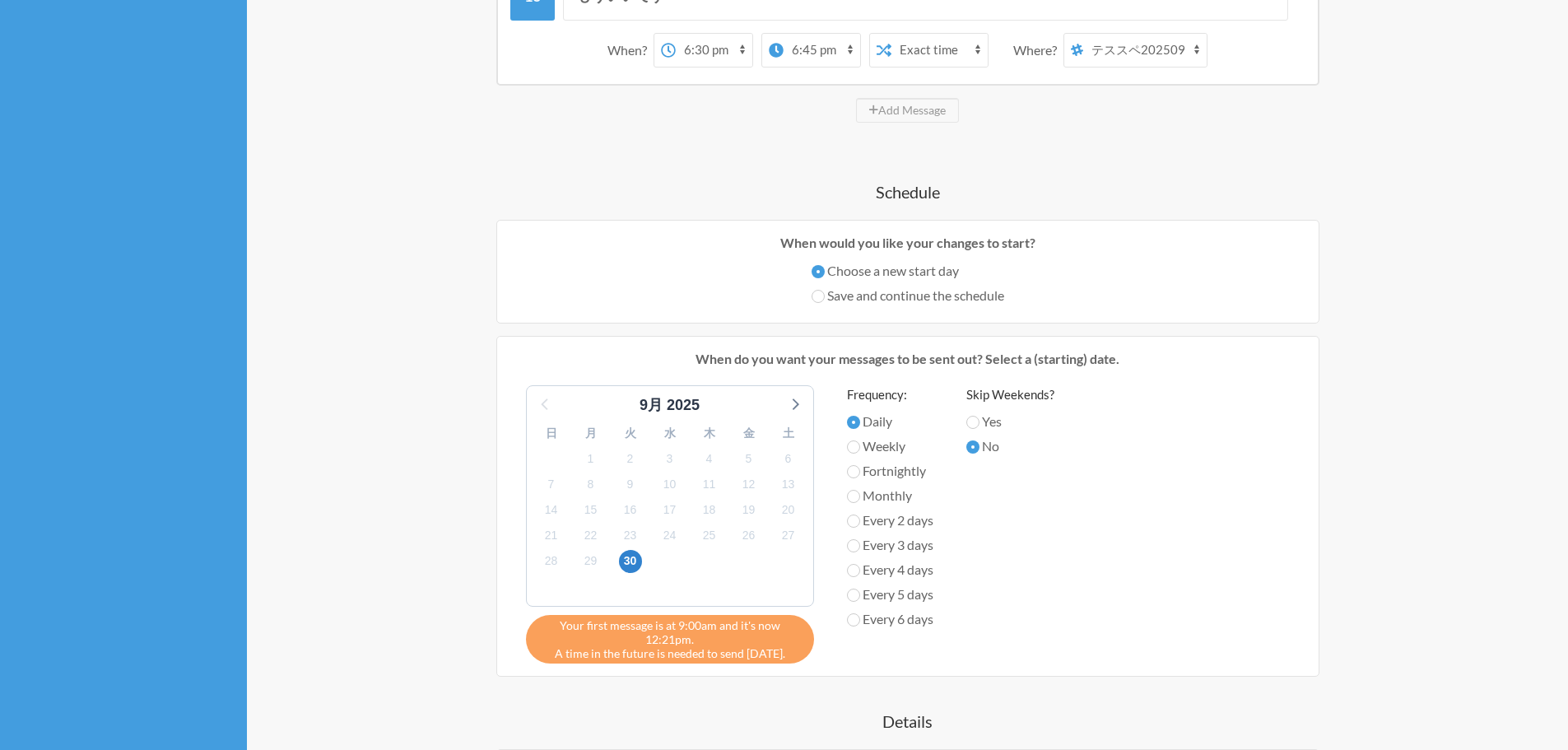
scroll to position [1564, 0]
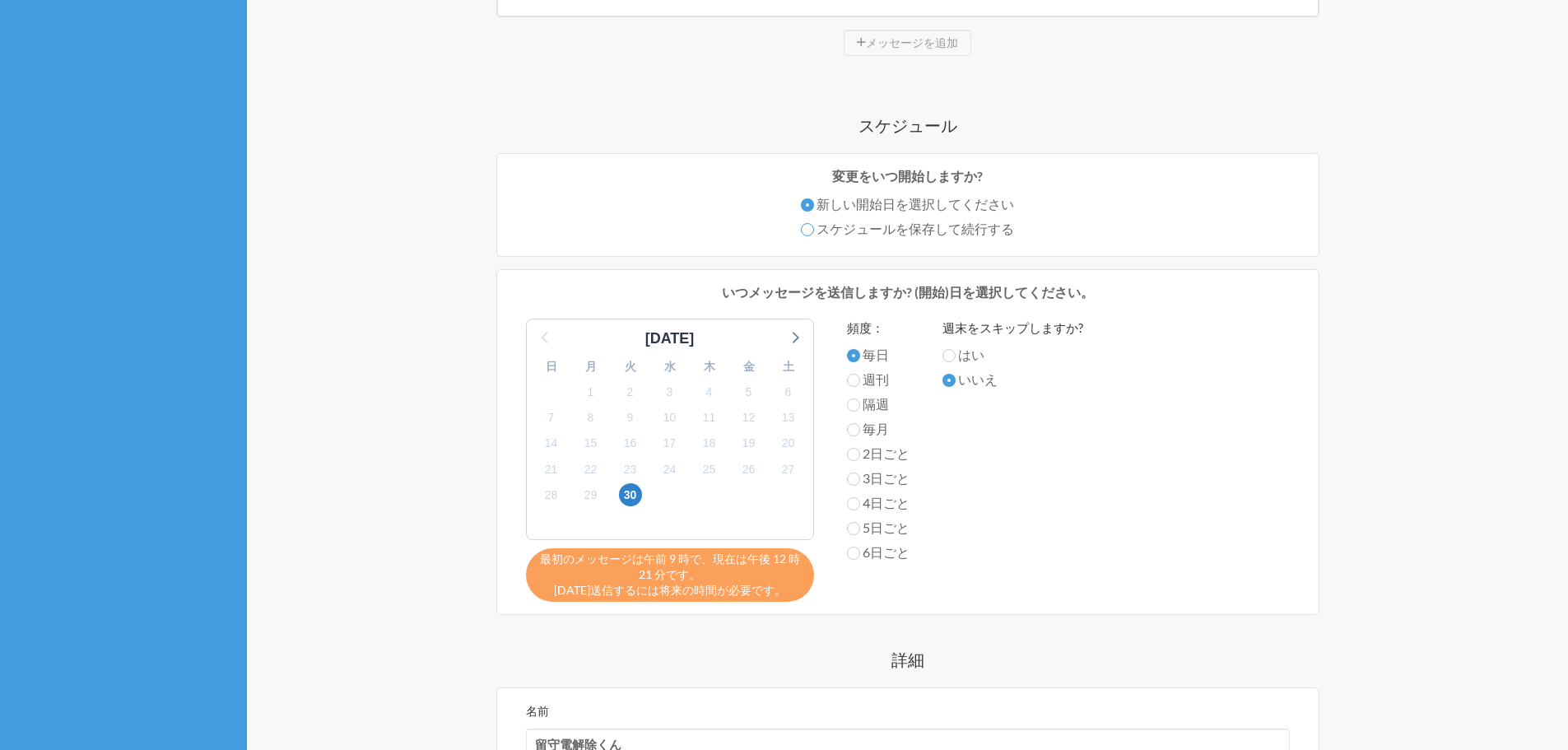
click at [806, 232] on input "スケジュールを保存して続行する" at bounding box center [807, 229] width 13 height 13
radio input "true"
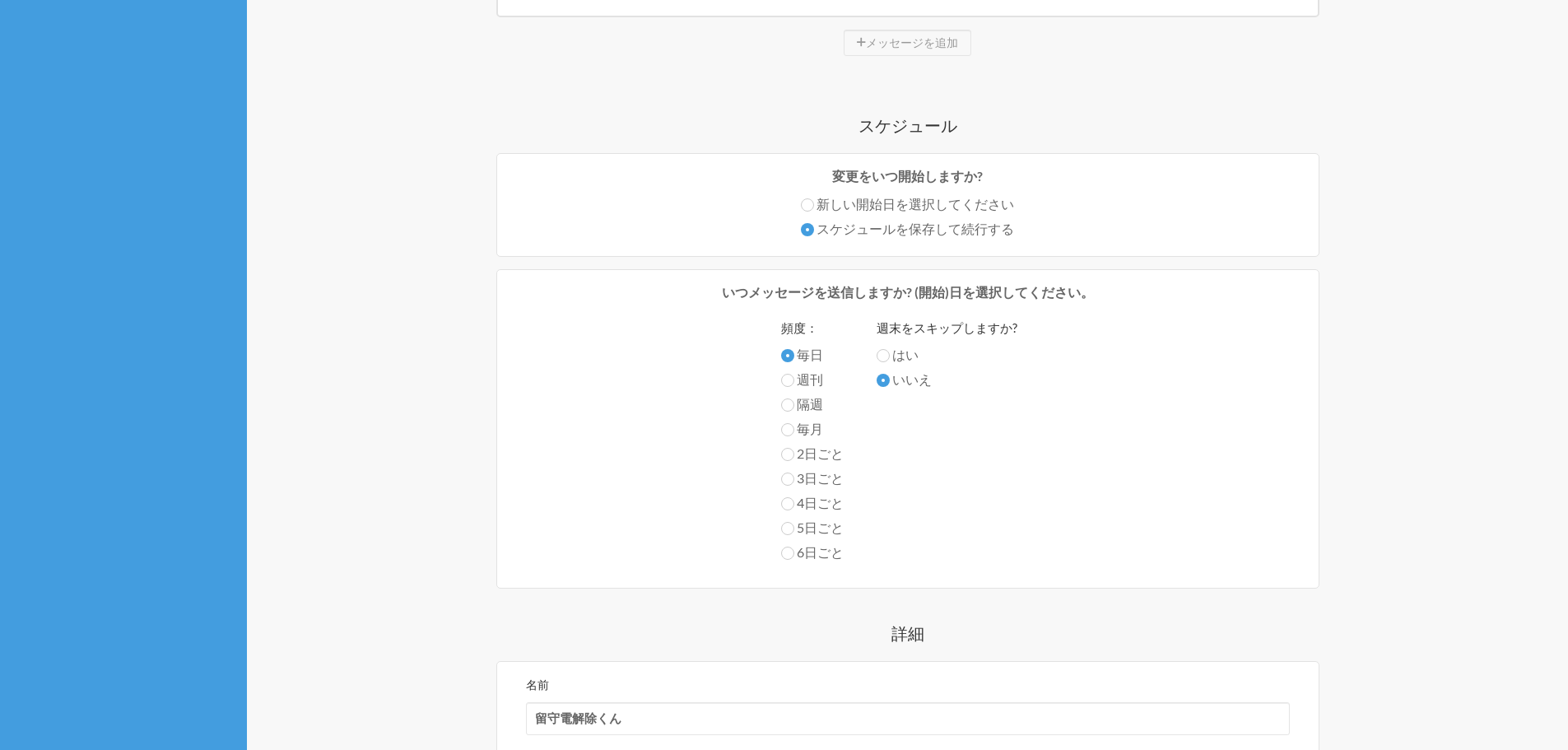
click at [814, 209] on label "新しい開始日を選択してください" at bounding box center [908, 204] width 213 height 20
click at [814, 209] on input "新しい開始日を選択してください" at bounding box center [807, 205] width 13 height 13
radio input "true"
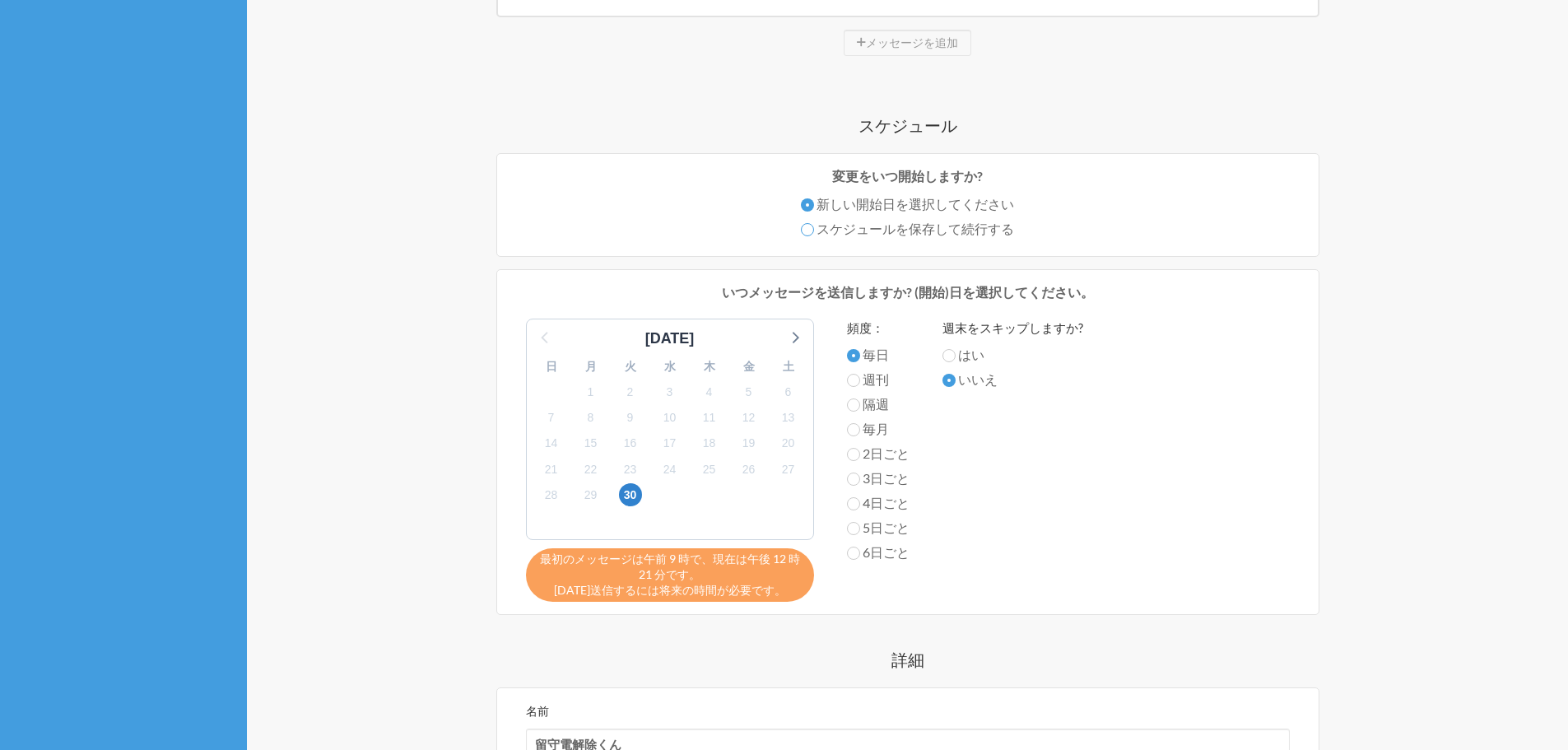
click at [806, 231] on input "スケジュールを保存して続行する" at bounding box center [807, 229] width 13 height 13
radio input "true"
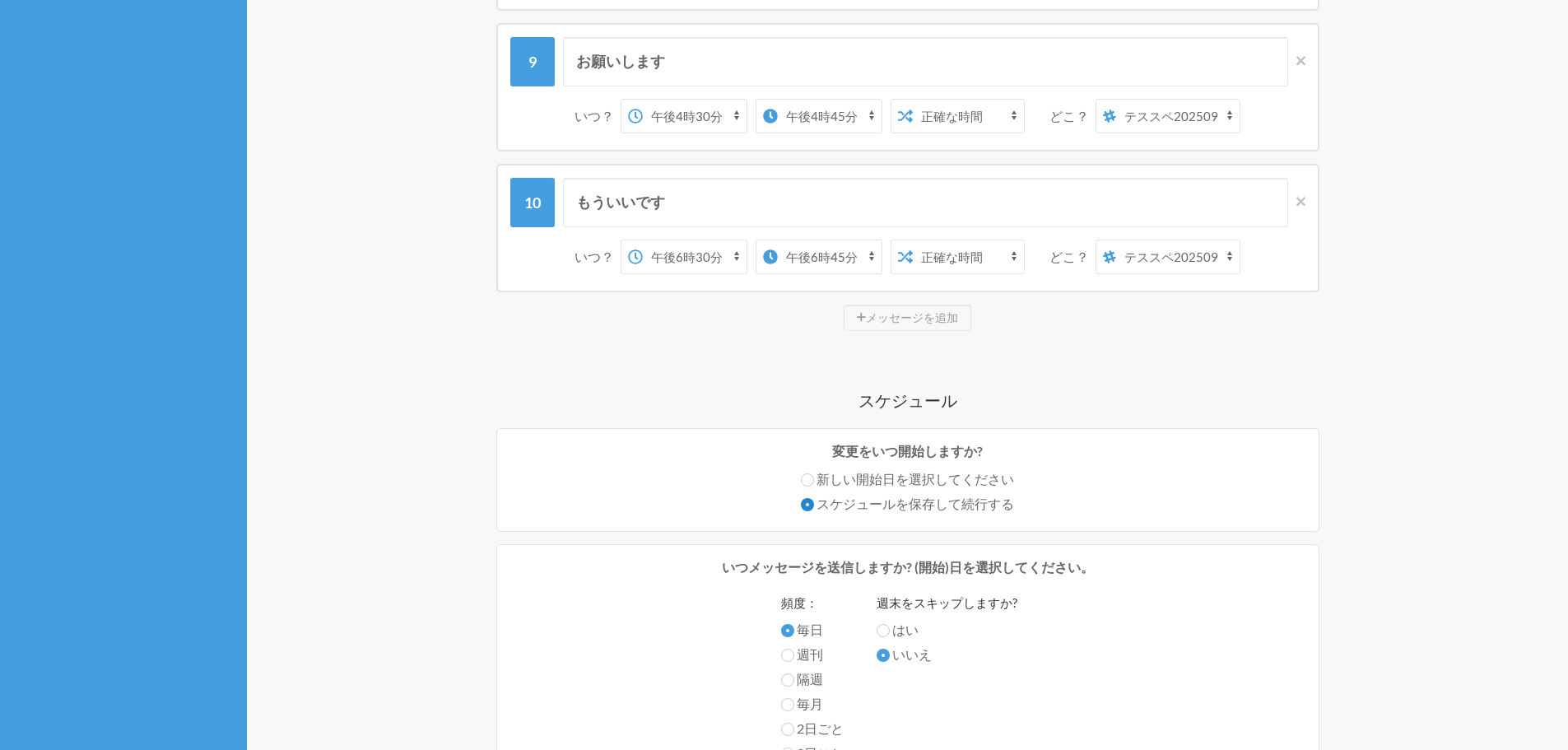
scroll to position [1308, 0]
